Goal: Check status: Check status

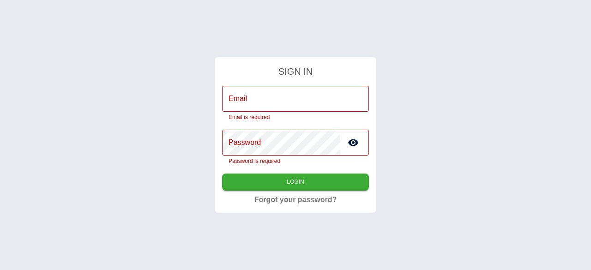
type input "**********"
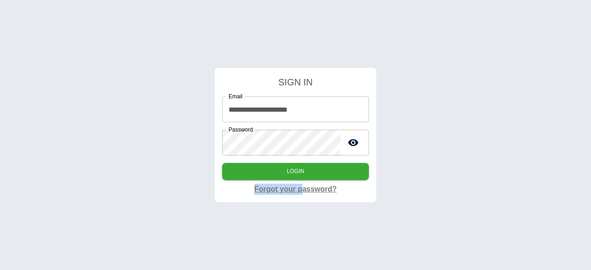
click at [304, 183] on div "**********" at bounding box center [296, 135] width 162 height 134
click at [308, 170] on button "Login" at bounding box center [295, 171] width 147 height 17
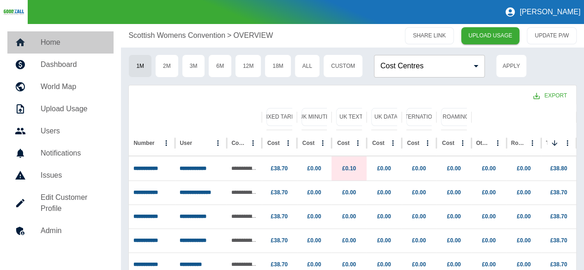
click at [50, 40] on h5 "Home" at bounding box center [74, 42] width 66 height 11
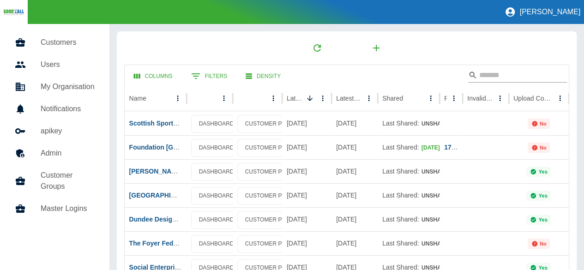
click at [506, 71] on input "Search" at bounding box center [517, 75] width 74 height 15
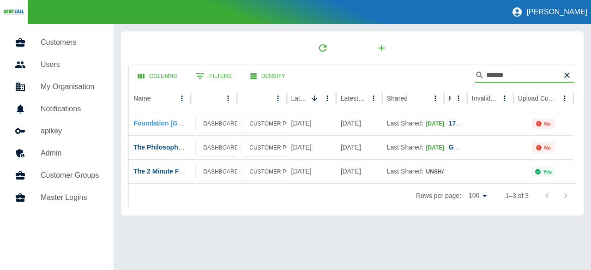
type input "******"
click at [154, 125] on link "Foundation [GEOGRAPHIC_DATA]" at bounding box center [187, 123] width 106 height 7
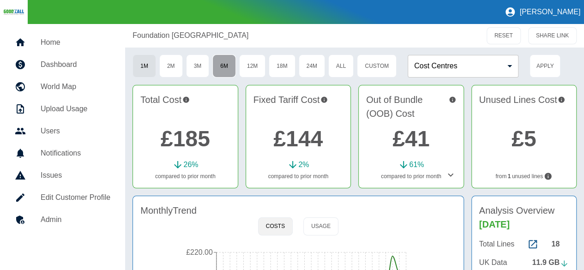
click at [230, 66] on button "6M" at bounding box center [225, 66] width 24 height 23
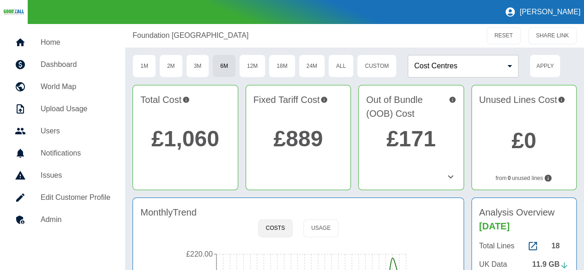
click at [201, 146] on link "£1,060" at bounding box center [186, 139] width 68 height 24
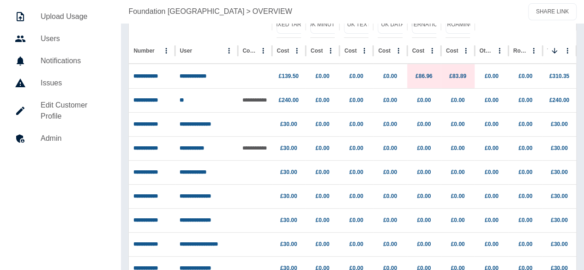
scroll to position [46, 0]
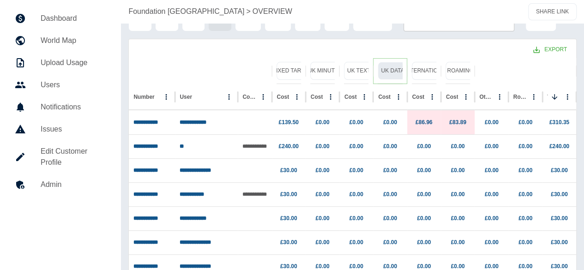
click at [392, 71] on button "UK Data" at bounding box center [393, 71] width 30 height 18
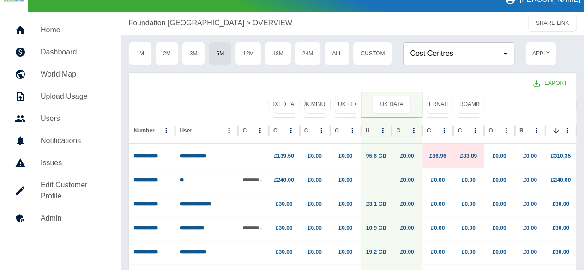
scroll to position [0, 0]
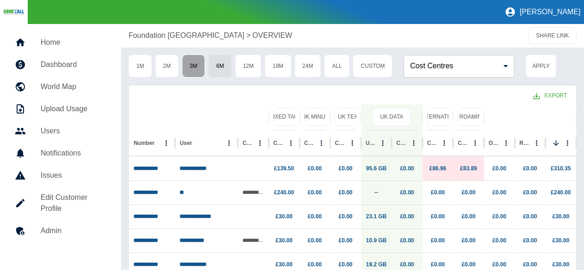
click at [190, 65] on button "3M" at bounding box center [194, 66] width 24 height 23
click at [147, 68] on button "1M" at bounding box center [140, 66] width 24 height 23
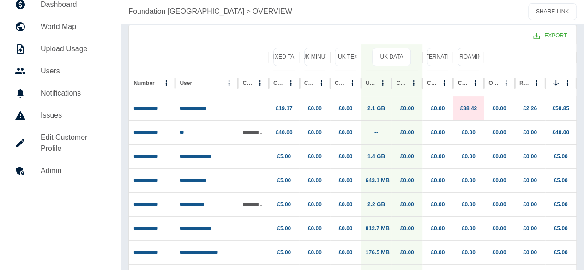
scroll to position [46, 0]
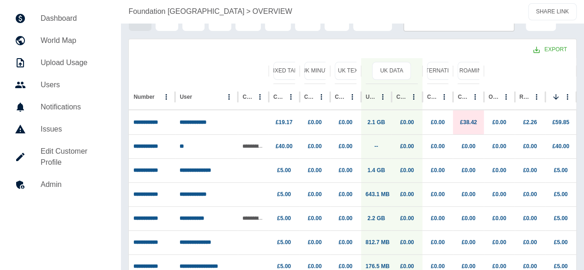
click at [456, 13] on div "SHARE LINK" at bounding box center [493, 11] width 167 height 17
